Goal: Task Accomplishment & Management: Manage account settings

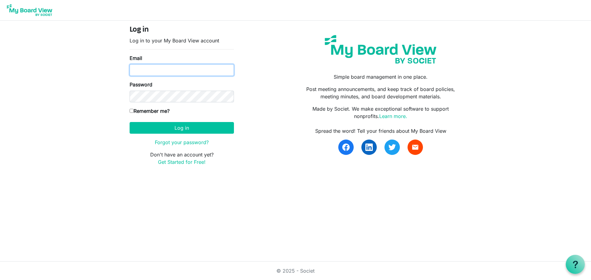
click at [208, 71] on input "Email" at bounding box center [182, 70] width 104 height 12
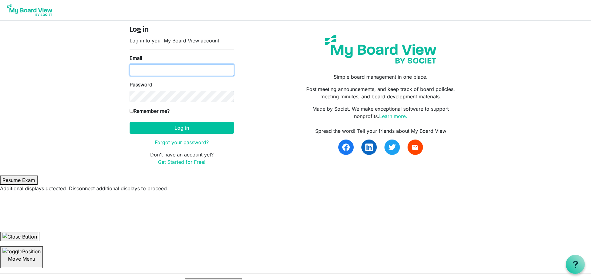
type input "[EMAIL_ADDRESS][DOMAIN_NAME]"
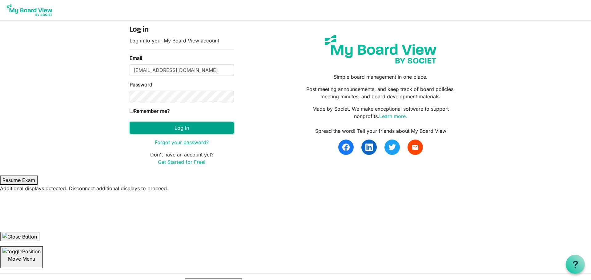
click at [192, 127] on button "Log in" at bounding box center [182, 128] width 104 height 12
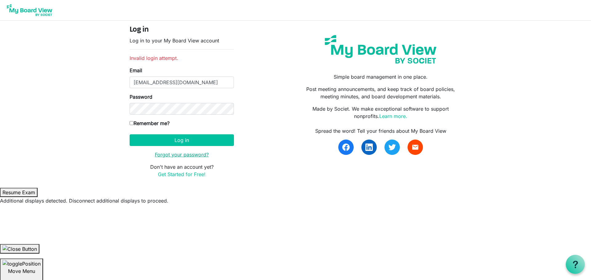
click at [190, 155] on link "Forgot your password?" at bounding box center [182, 155] width 54 height 6
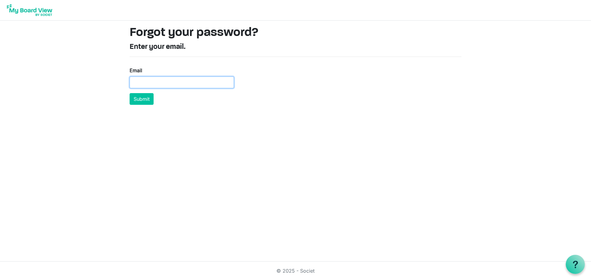
click at [191, 82] on input "Email" at bounding box center [182, 83] width 104 height 12
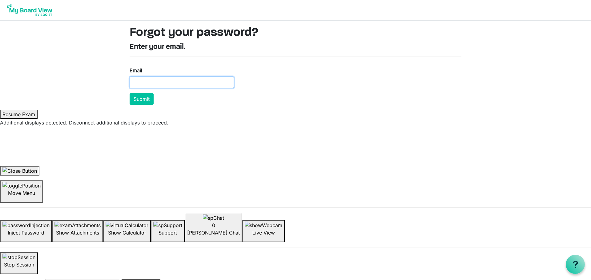
type input "Ashanks@facenb.ca"
click at [140, 99] on button "Submit" at bounding box center [142, 99] width 24 height 12
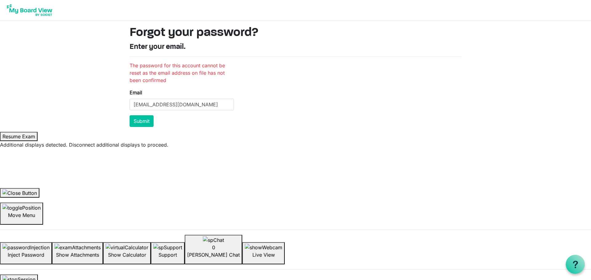
click at [37, 12] on img at bounding box center [29, 9] width 49 height 15
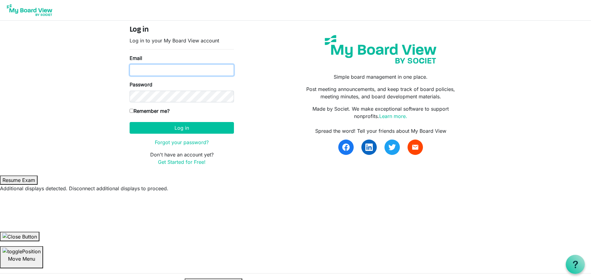
click at [160, 72] on input "Email" at bounding box center [182, 70] width 104 height 12
type input "[PERSON_NAME][EMAIL_ADDRESS][PERSON_NAME][DOMAIN_NAME]"
click at [181, 164] on link "Get Started for Free!" at bounding box center [182, 162] width 48 height 6
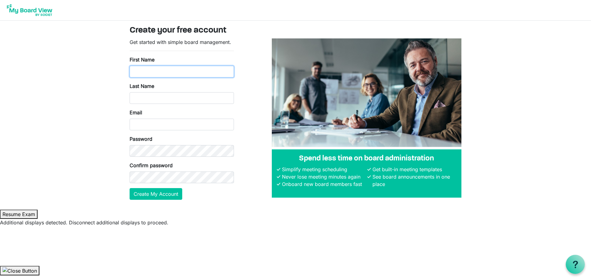
click at [202, 74] on input "First Name" at bounding box center [182, 72] width 104 height 12
type input "Amy"
type input "Shanks"
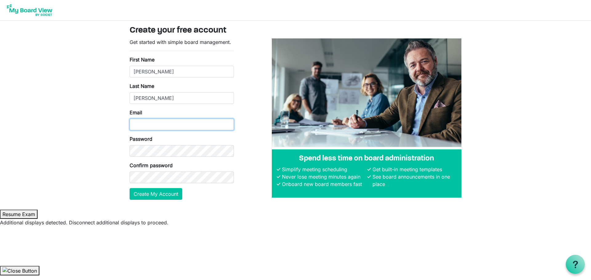
click at [173, 125] on input "Email" at bounding box center [182, 125] width 104 height 12
type input "[PERSON_NAME][EMAIL_ADDRESS][PERSON_NAME][DOMAIN_NAME]"
click at [170, 198] on button "Create My Account" at bounding box center [156, 194] width 53 height 12
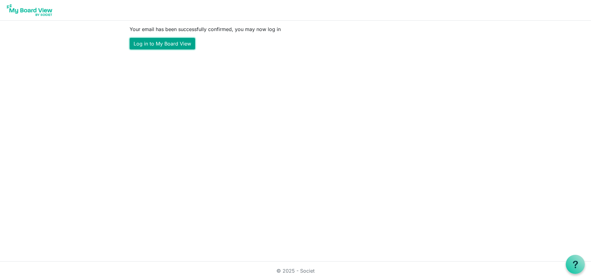
click at [164, 42] on link "Log in to My Board View" at bounding box center [163, 44] width 66 height 12
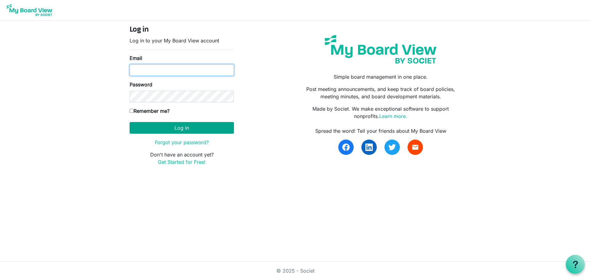
type input "appleby.shanks@gmail.com"
click at [192, 128] on button "Log in" at bounding box center [182, 128] width 104 height 12
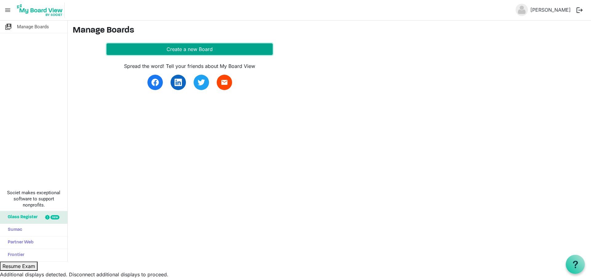
click at [153, 49] on button "Create a new Board" at bounding box center [190, 49] width 166 height 12
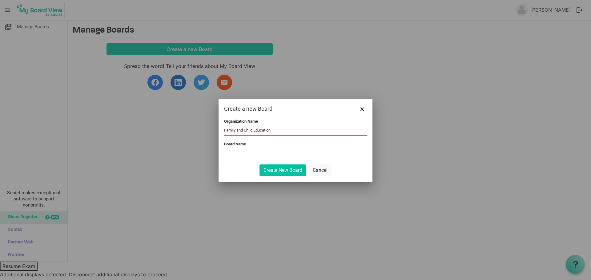
type input "Family and Child Education"
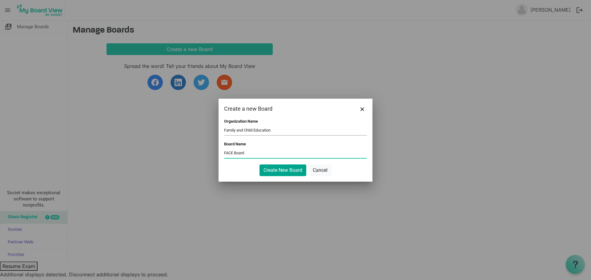
type input "FACE Board"
click at [272, 168] on button "Create New Board" at bounding box center [283, 171] width 47 height 12
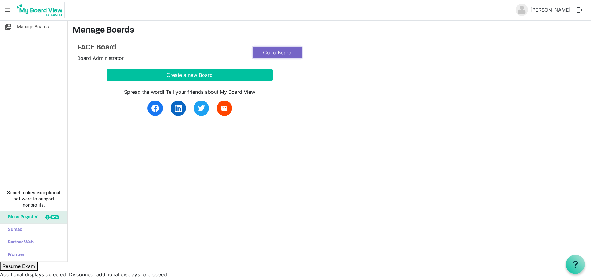
click at [271, 53] on link "Go to Board" at bounding box center [277, 53] width 49 height 12
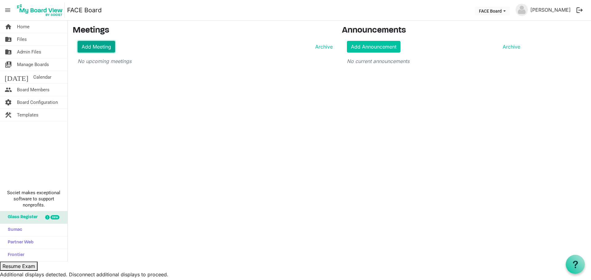
click at [95, 49] on link "Add Meeting" at bounding box center [97, 47] width 38 height 12
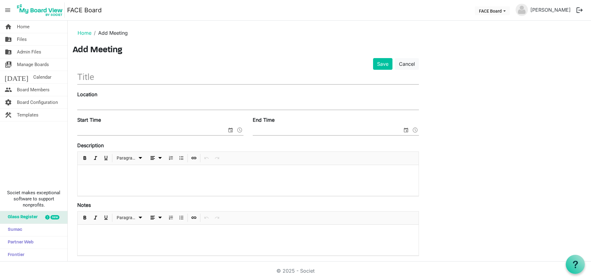
click at [126, 78] on input "text" at bounding box center [248, 77] width 342 height 14
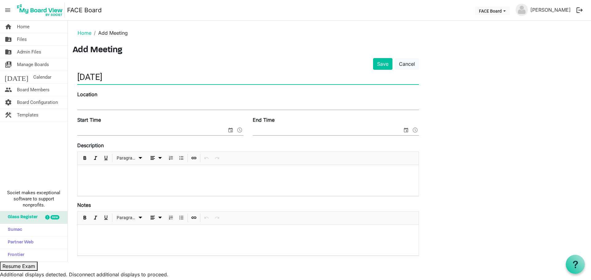
type input "[DATE]"
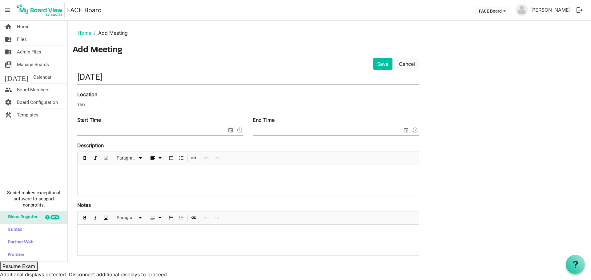
type input "TBD"
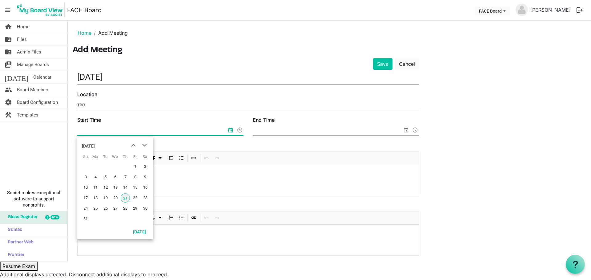
click at [123, 133] on input "Start Time" at bounding box center [152, 130] width 150 height 9
click at [125, 198] on span "21" at bounding box center [125, 198] width 9 height 9
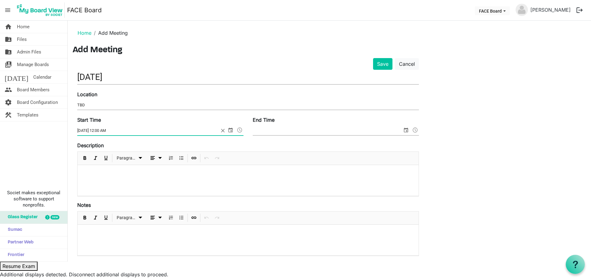
click at [230, 131] on span "select" at bounding box center [230, 130] width 7 height 8
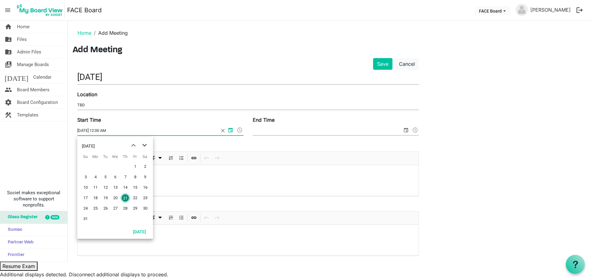
click at [143, 146] on span "next month" at bounding box center [144, 145] width 11 height 11
click at [94, 176] on span "8" at bounding box center [95, 177] width 9 height 9
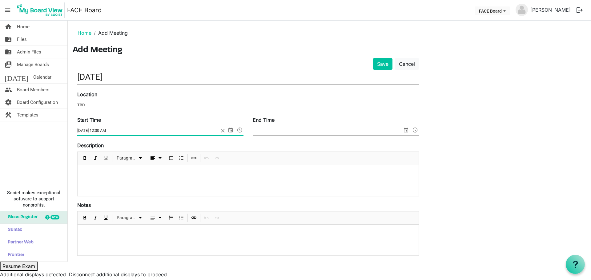
click at [240, 129] on span at bounding box center [239, 130] width 7 height 8
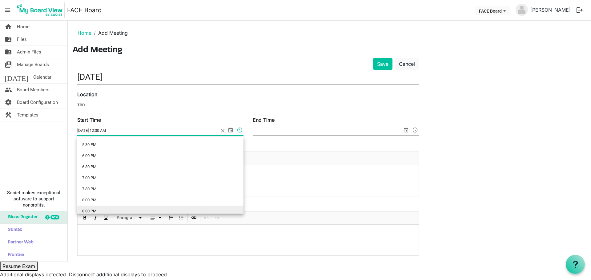
scroll to position [368, 0]
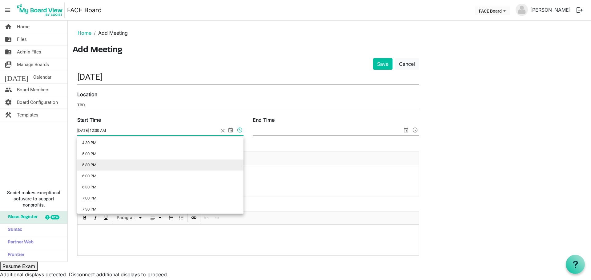
click at [144, 167] on li "5:30 PM" at bounding box center [160, 165] width 166 height 11
type input "9/8/2025 5:30 PM"
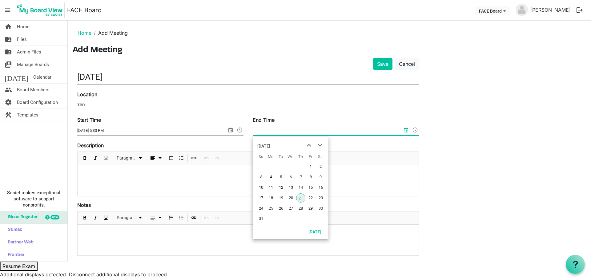
click at [298, 131] on input "End Time" at bounding box center [328, 130] width 150 height 9
click at [316, 145] on span "next month" at bounding box center [320, 145] width 11 height 11
click at [267, 179] on span "8" at bounding box center [270, 177] width 9 height 9
click at [413, 131] on span at bounding box center [415, 130] width 7 height 8
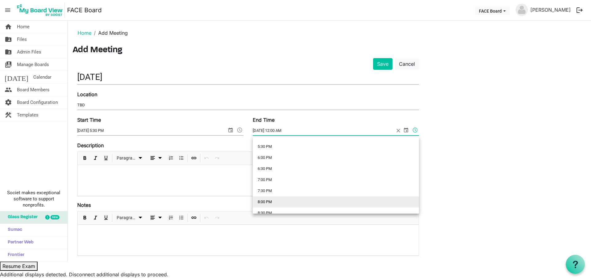
scroll to position [400, 0]
click at [274, 199] on li "8:30 PM" at bounding box center [336, 199] width 166 height 11
type input "9/8/2025 8:30 PM"
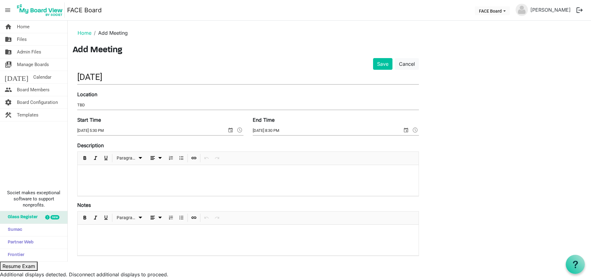
click at [228, 179] on div at bounding box center [248, 180] width 341 height 31
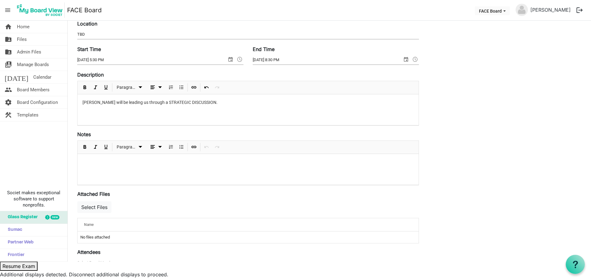
scroll to position [0, 0]
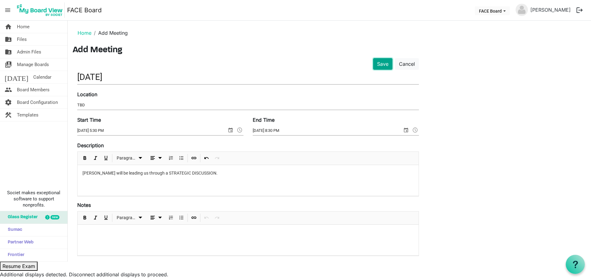
click at [379, 65] on button "Save" at bounding box center [382, 64] width 19 height 12
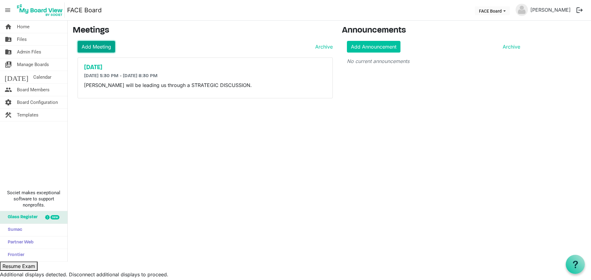
click at [112, 46] on link "Add Meeting" at bounding box center [97, 47] width 38 height 12
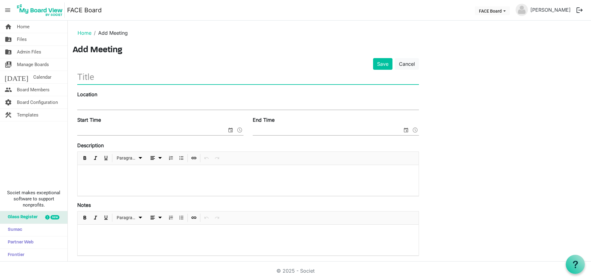
drag, startPoint x: 189, startPoint y: 84, endPoint x: 192, endPoint y: 78, distance: 6.6
click at [189, 84] on span at bounding box center [248, 77] width 342 height 15
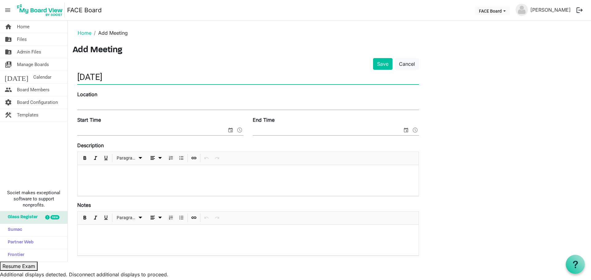
type input "September 5, 2025"
click at [172, 101] on input "Location" at bounding box center [248, 105] width 342 height 9
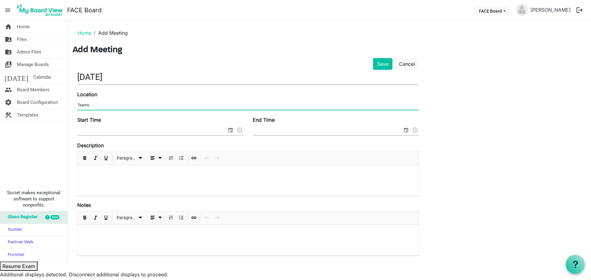
type input "Teams"
click at [231, 129] on span "select" at bounding box center [230, 130] width 7 height 8
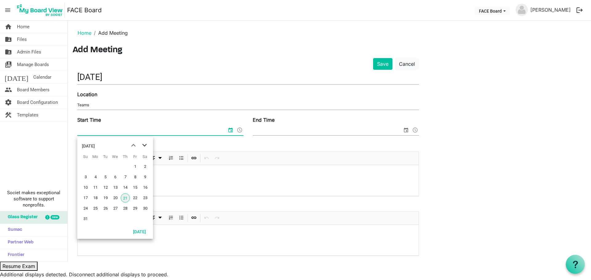
click at [146, 146] on span "next month" at bounding box center [144, 145] width 11 height 11
click at [135, 164] on span "5" at bounding box center [135, 166] width 9 height 9
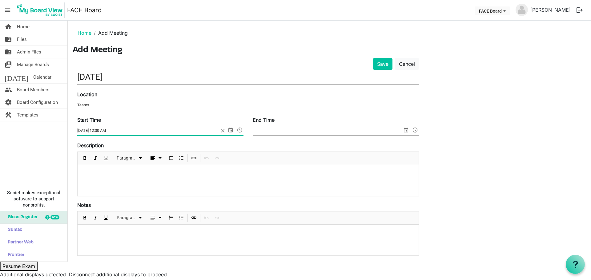
click at [241, 129] on span at bounding box center [239, 130] width 7 height 8
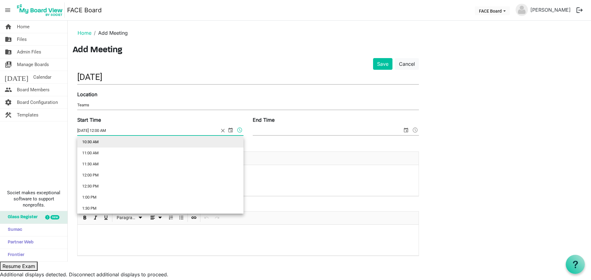
scroll to position [246, 0]
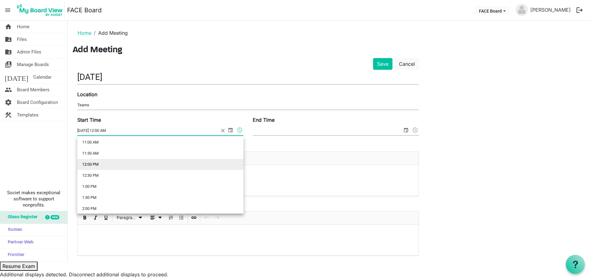
click at [199, 163] on li "12:00 PM" at bounding box center [160, 164] width 166 height 11
type input "9/5/2025 12:00 PM"
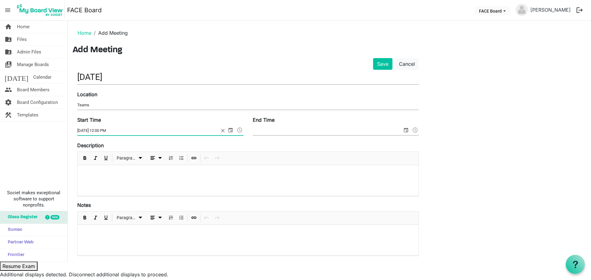
click at [278, 131] on input "End Time" at bounding box center [328, 130] width 150 height 9
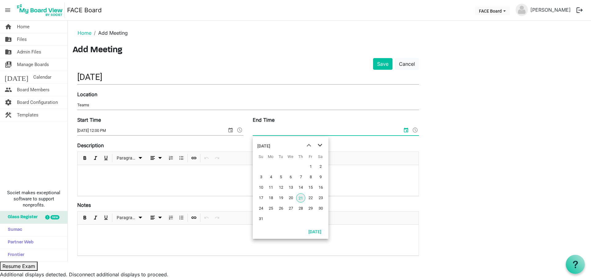
click at [322, 145] on span "next month" at bounding box center [320, 145] width 11 height 11
click at [306, 165] on span "5" at bounding box center [310, 166] width 9 height 9
click at [414, 130] on span at bounding box center [415, 130] width 7 height 8
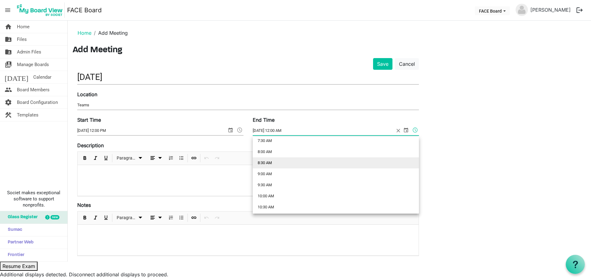
scroll to position [216, 0]
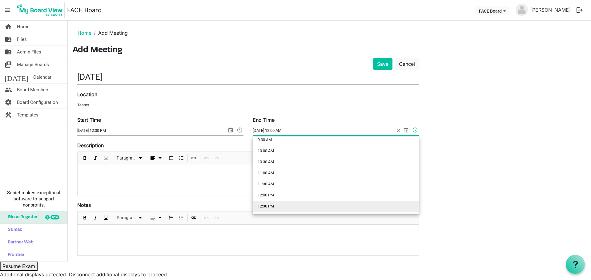
click at [293, 203] on li "12:30 PM" at bounding box center [336, 206] width 166 height 11
type input "9/5/2025 12:30 PM"
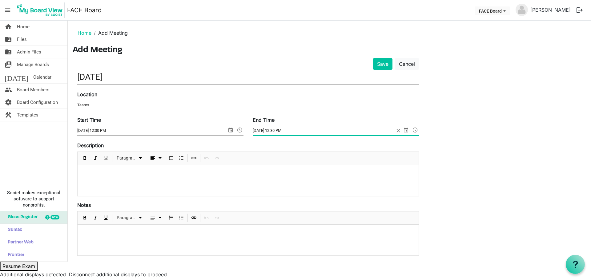
click at [282, 187] on div at bounding box center [248, 180] width 341 height 31
click at [122, 50] on h3 "Add Meeting" at bounding box center [330, 50] width 514 height 10
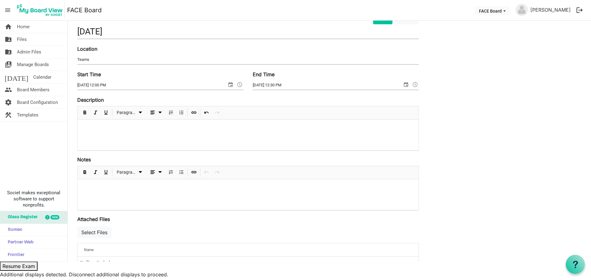
scroll to position [0, 0]
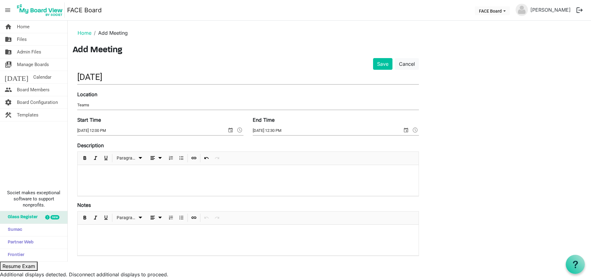
click at [169, 179] on div at bounding box center [248, 180] width 341 height 31
click at [380, 59] on button "Save" at bounding box center [382, 64] width 19 height 12
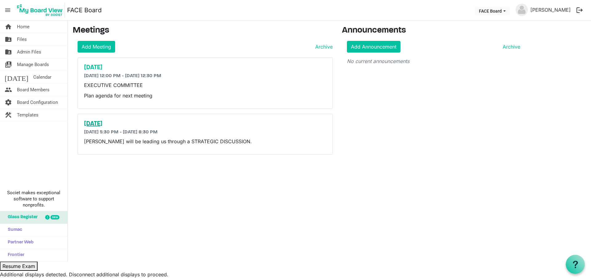
click at [108, 124] on h5 "[DATE]" at bounding box center [205, 123] width 242 height 7
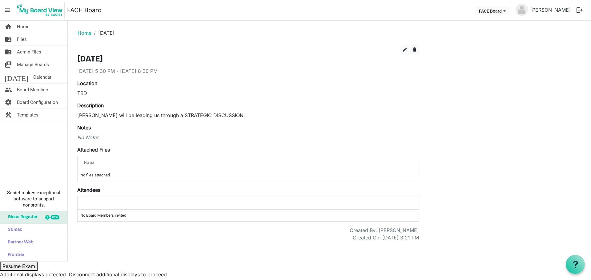
click at [101, 164] on div "Name" at bounding box center [229, 162] width 294 height 9
click at [405, 50] on span "edit" at bounding box center [405, 50] width 6 height 6
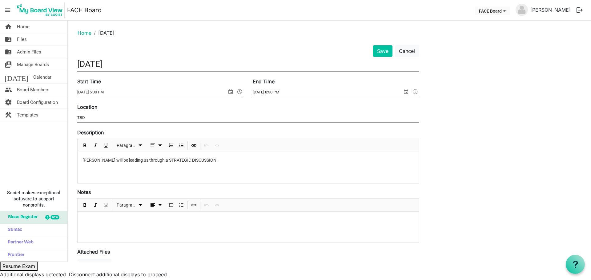
click at [80, 159] on div "[PERSON_NAME] will be leading us through a STRATEGIC DISCUSSION." at bounding box center [248, 167] width 341 height 31
click at [377, 53] on button "Save" at bounding box center [382, 51] width 19 height 12
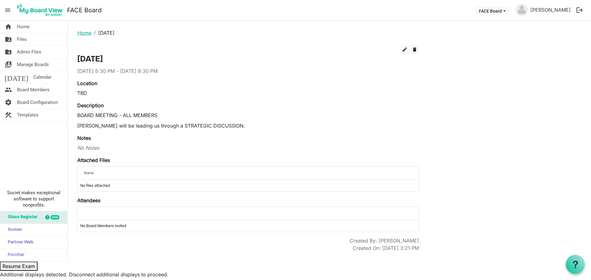
click at [87, 30] on link "Home" at bounding box center [85, 33] width 14 height 6
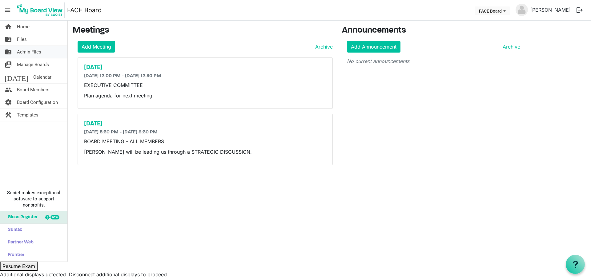
click at [30, 53] on span "Admin Files" at bounding box center [29, 52] width 24 height 12
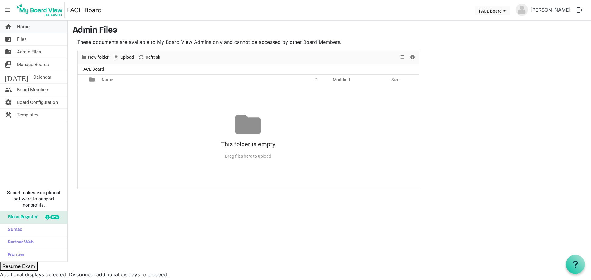
click at [23, 30] on span "Home" at bounding box center [23, 27] width 13 height 12
